Goal: Task Accomplishment & Management: Manage account settings

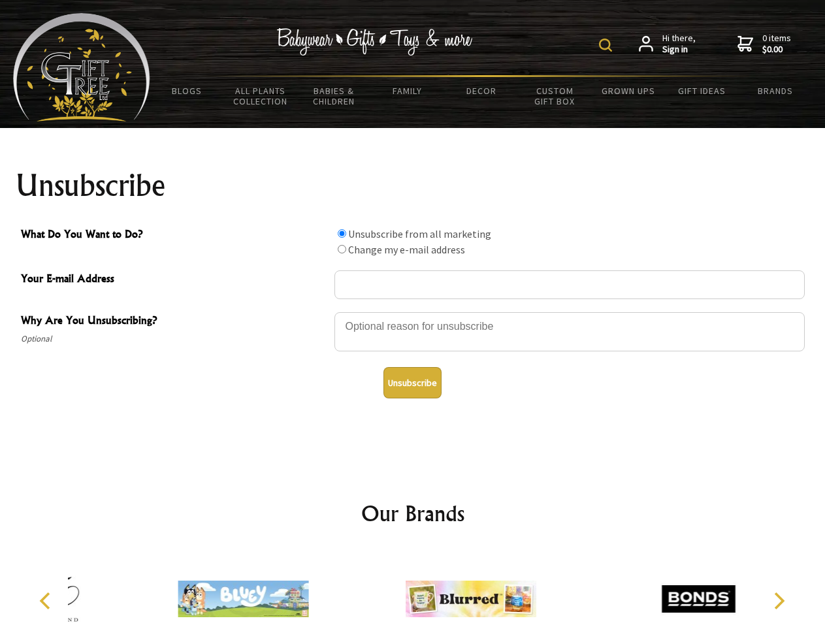
click at [608, 45] on img at bounding box center [605, 45] width 13 height 13
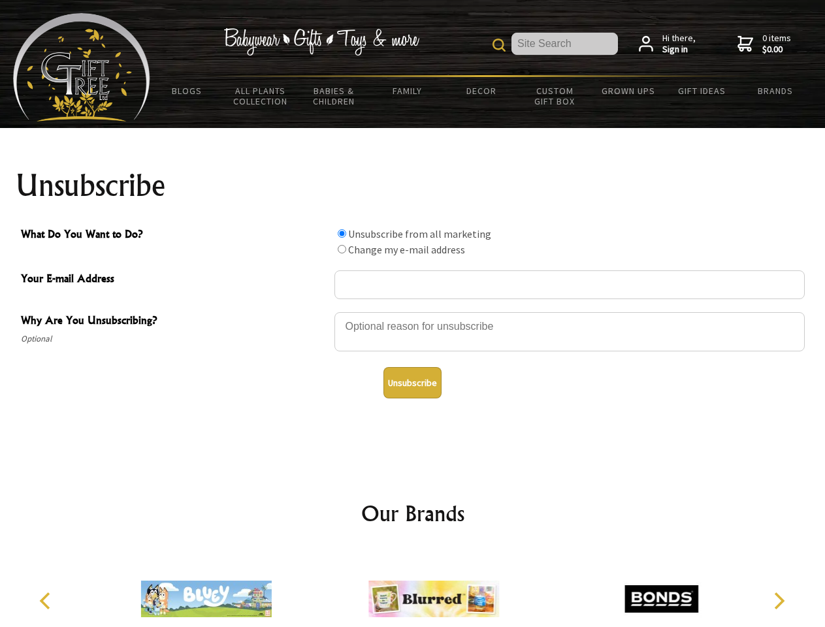
click at [413, 312] on div at bounding box center [570, 334] width 471 height 46
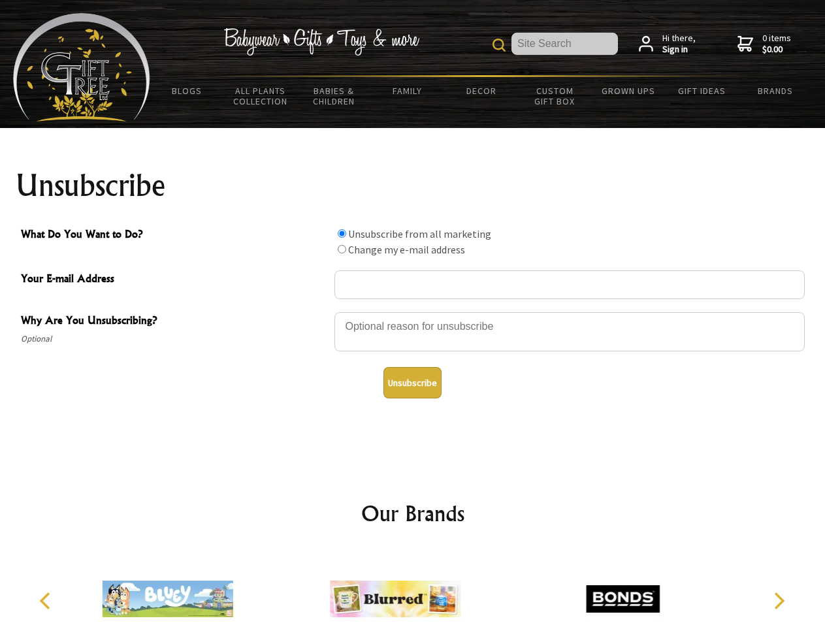
click at [342, 233] on input "What Do You Want to Do?" at bounding box center [342, 233] width 8 height 8
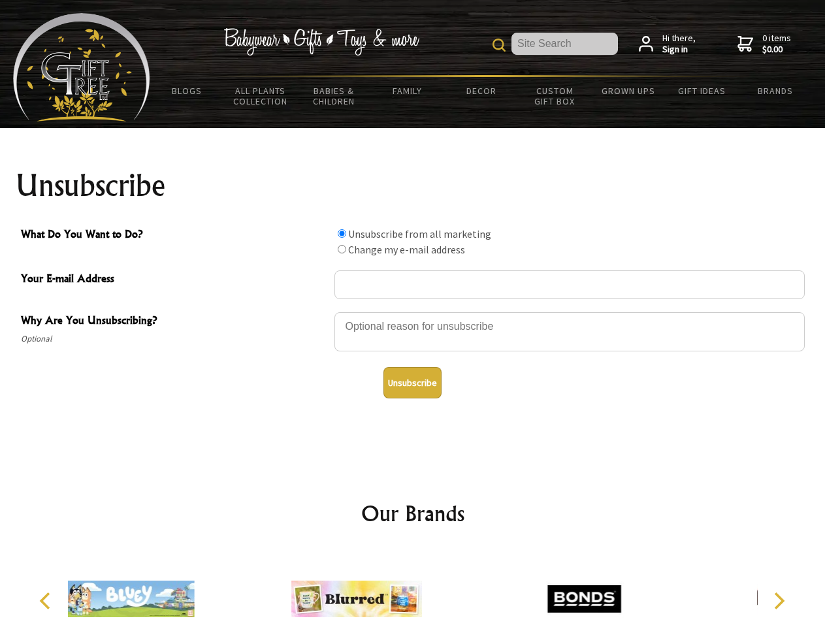
click at [342, 249] on input "What Do You Want to Do?" at bounding box center [342, 249] width 8 height 8
radio input "true"
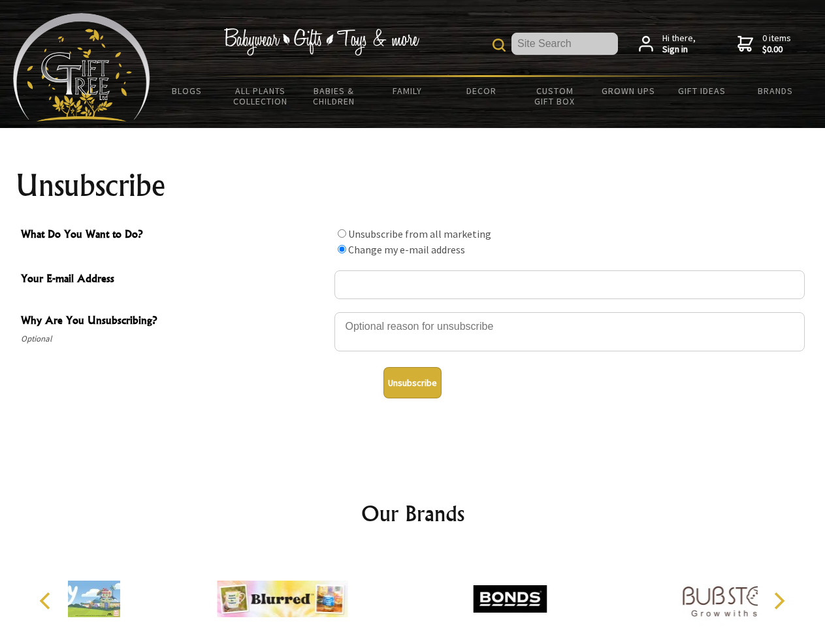
click at [412, 383] on button "Unsubscribe" at bounding box center [413, 382] width 58 height 31
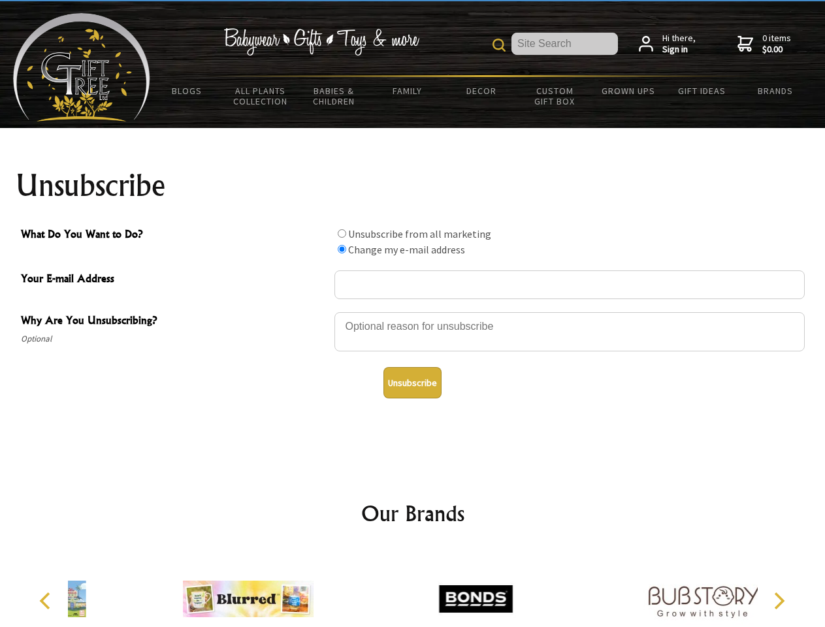
click at [47, 601] on icon "Previous" at bounding box center [46, 601] width 17 height 17
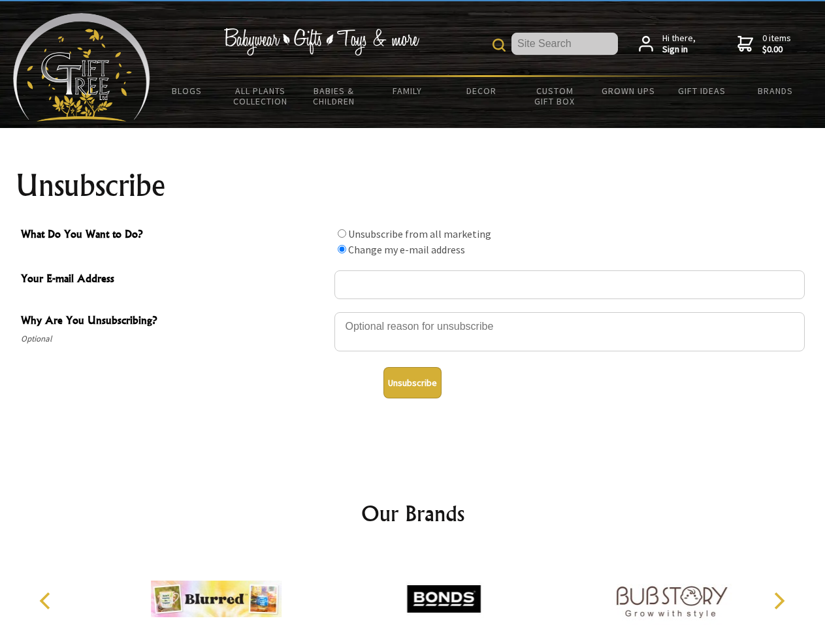
click at [779, 601] on icon "Next" at bounding box center [778, 601] width 17 height 17
